Goal: Task Accomplishment & Management: Complete application form

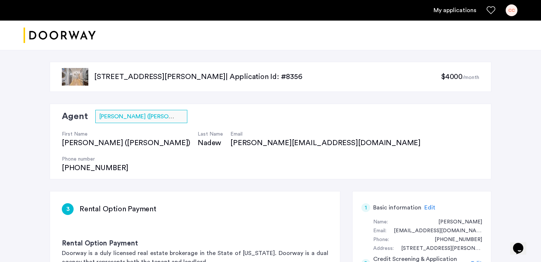
click at [253, 45] on div at bounding box center [270, 36] width 541 height 30
